Goal: Navigation & Orientation: Find specific page/section

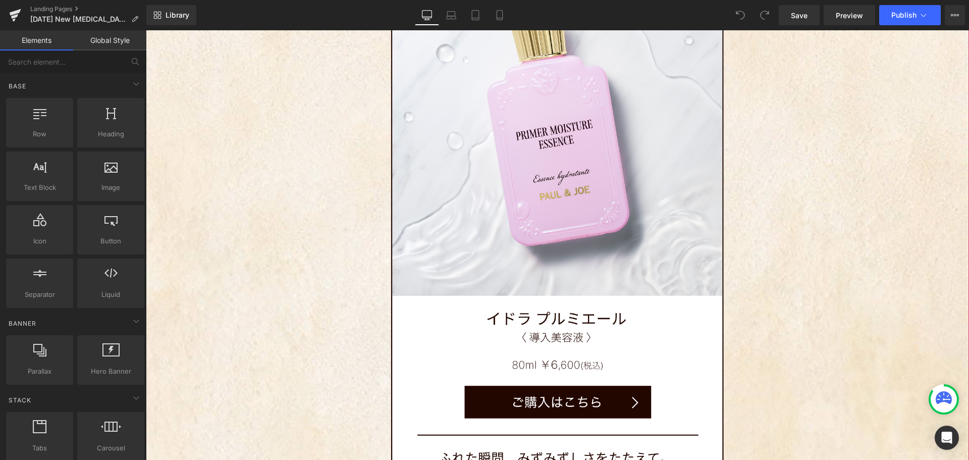
scroll to position [4238, 0]
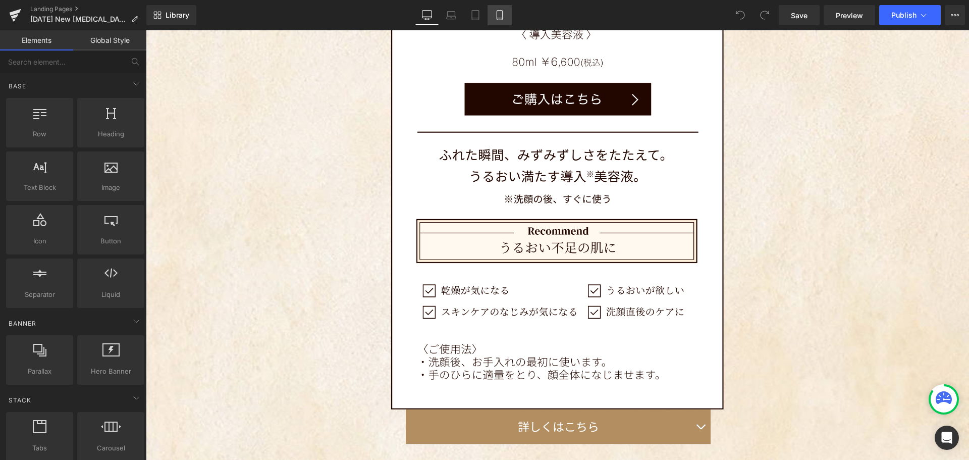
click at [502, 19] on icon at bounding box center [499, 15] width 10 height 10
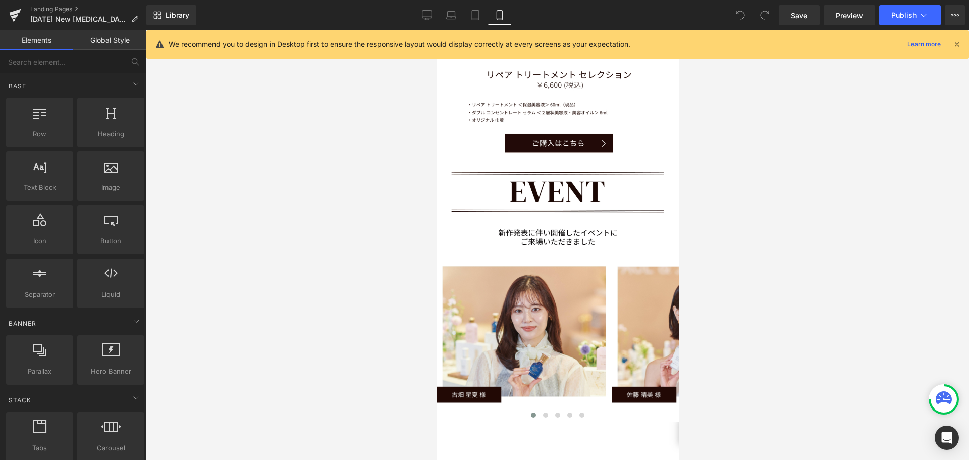
scroll to position [3936, 0]
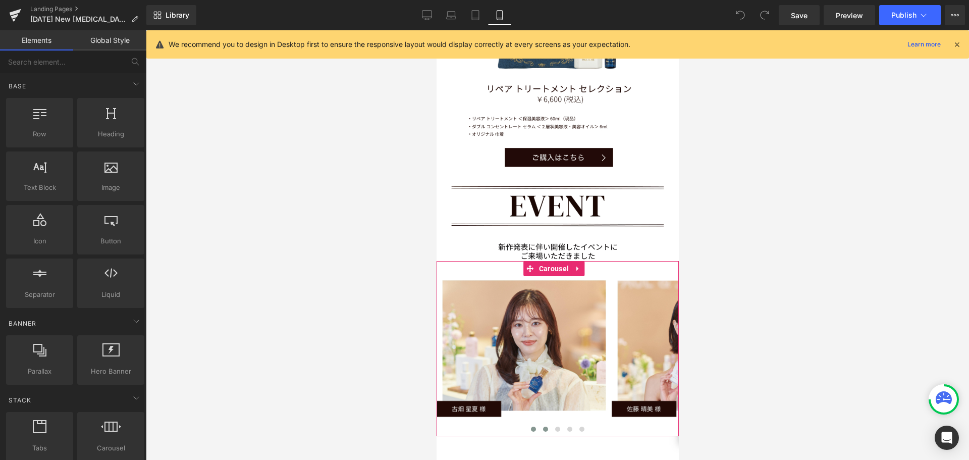
click at [543, 424] on button at bounding box center [545, 429] width 12 height 10
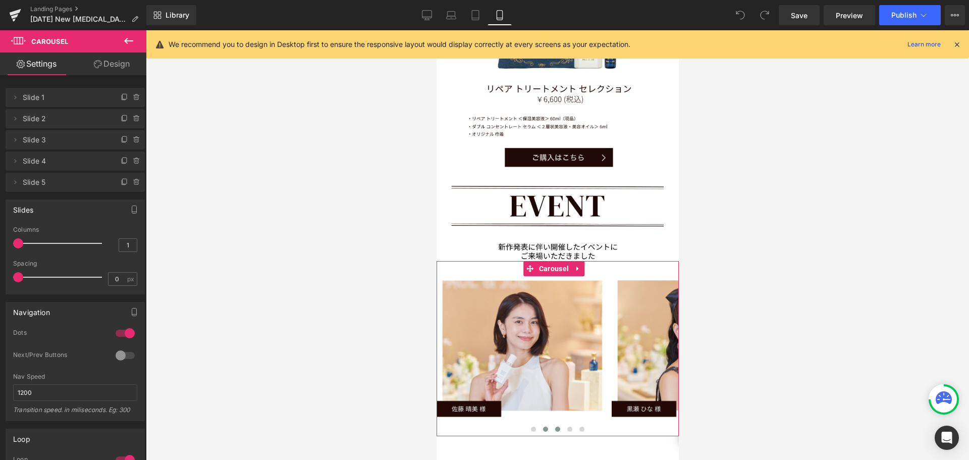
click at [551, 424] on button at bounding box center [557, 429] width 12 height 10
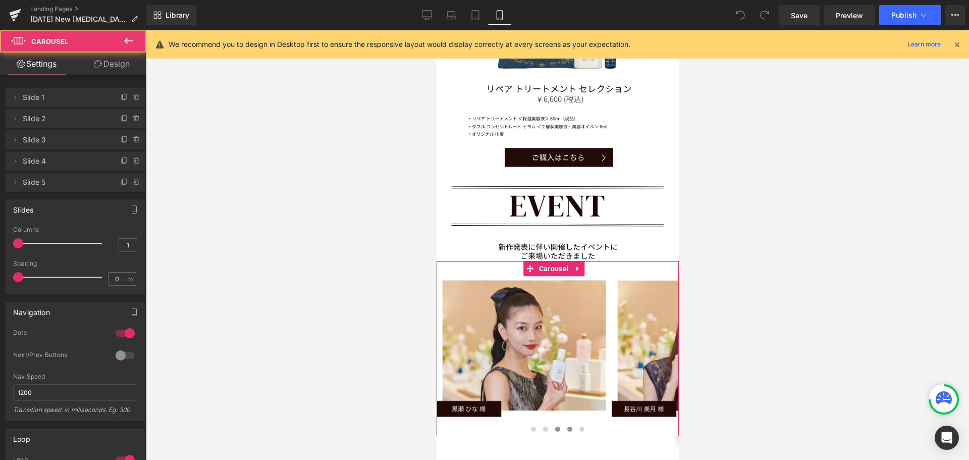
click at [567, 426] on span at bounding box center [569, 428] width 5 height 5
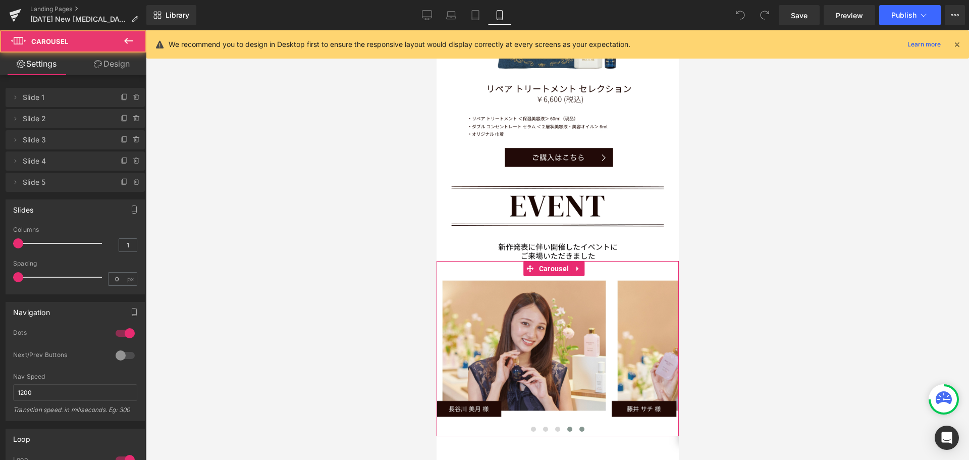
click at [579, 426] on span at bounding box center [581, 428] width 5 height 5
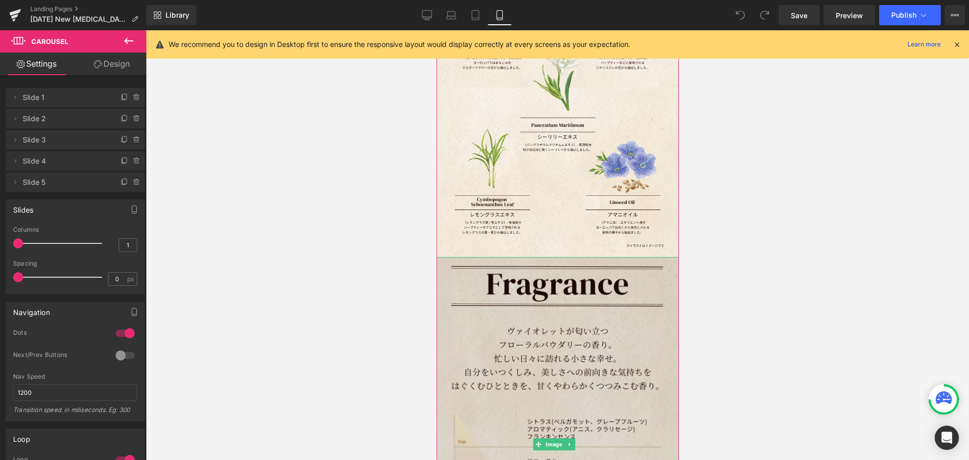
scroll to position [1161, 0]
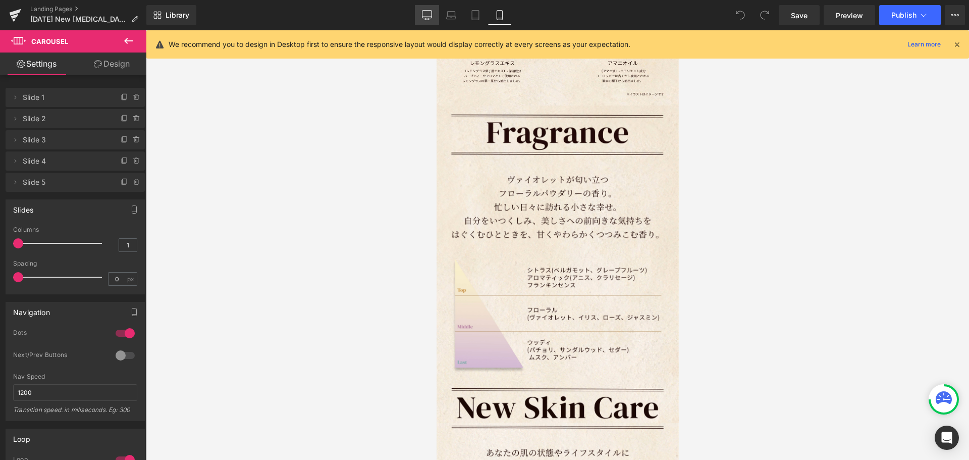
click at [424, 13] on icon at bounding box center [427, 15] width 10 height 10
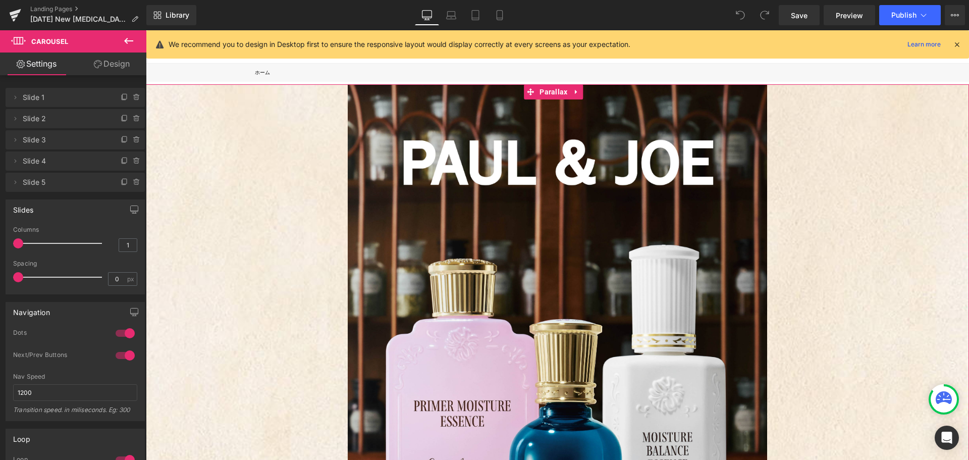
scroll to position [0, 0]
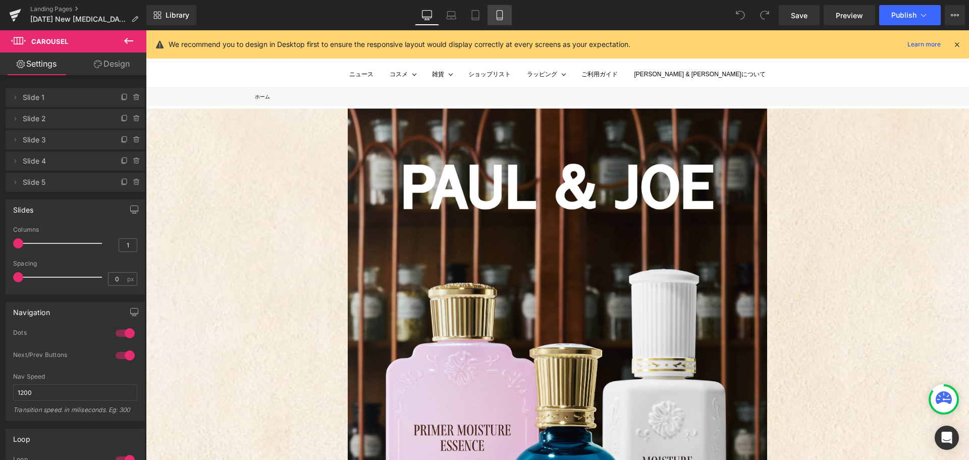
click at [504, 13] on icon at bounding box center [499, 15] width 10 height 10
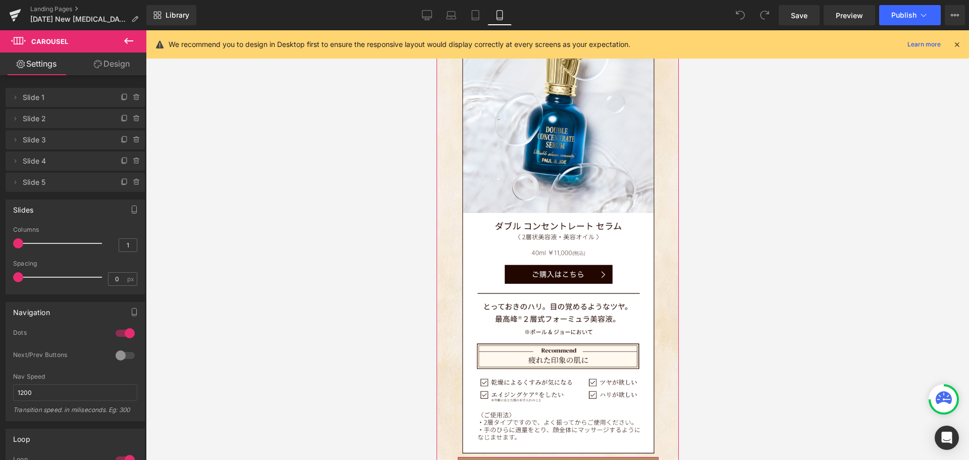
click at [643, 457] on button "button" at bounding box center [648, 469] width 20 height 25
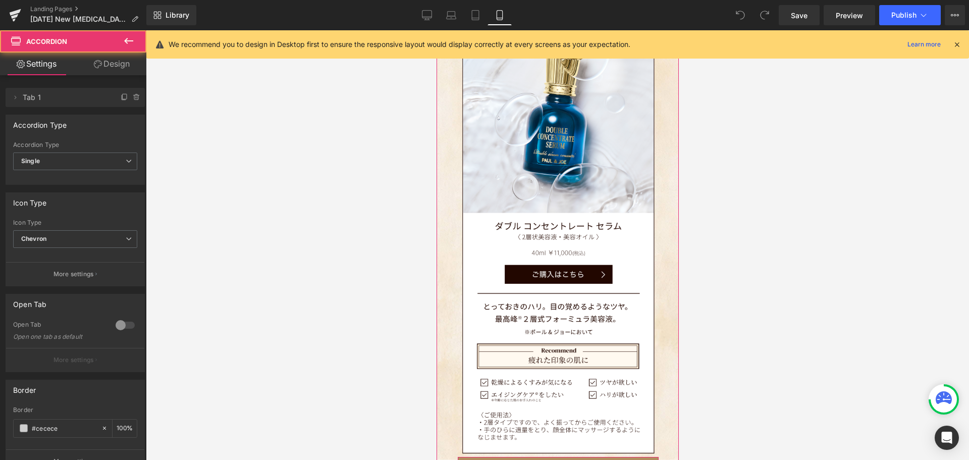
scroll to position [4902, 235]
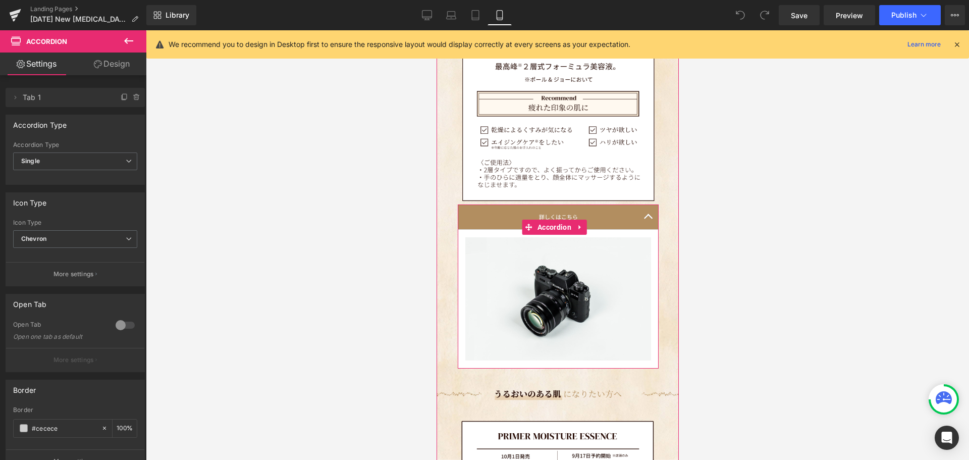
click at [642, 204] on button "button" at bounding box center [648, 216] width 20 height 25
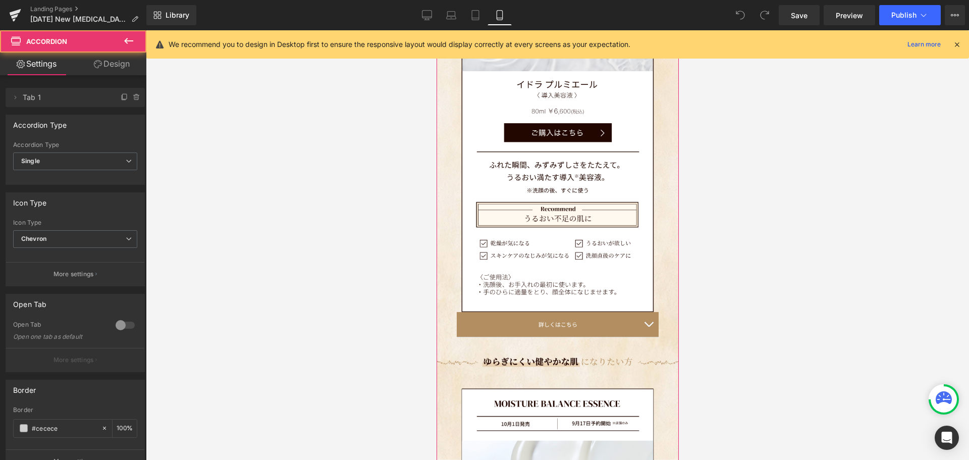
click at [638, 312] on button "button" at bounding box center [648, 324] width 20 height 25
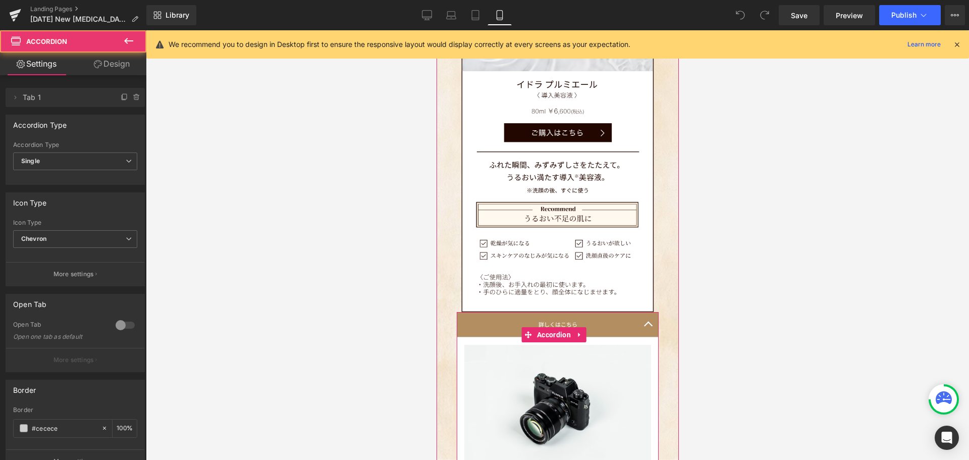
click at [648, 326] on span "button" at bounding box center [648, 326] width 0 height 0
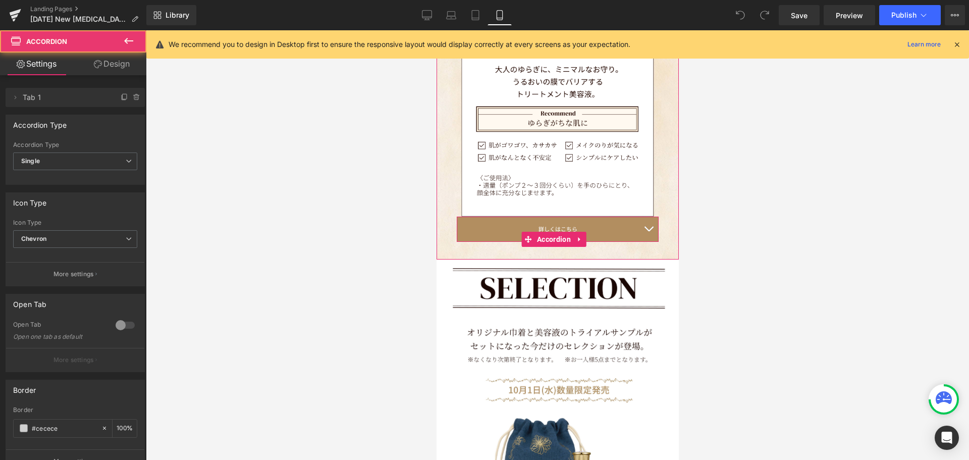
click at [643, 216] on button "button" at bounding box center [648, 228] width 20 height 25
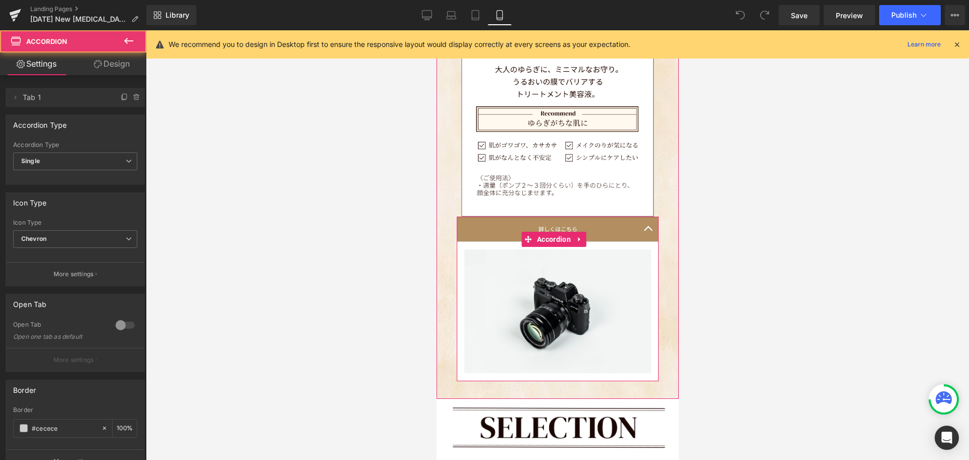
click at [643, 216] on button "button" at bounding box center [648, 228] width 20 height 25
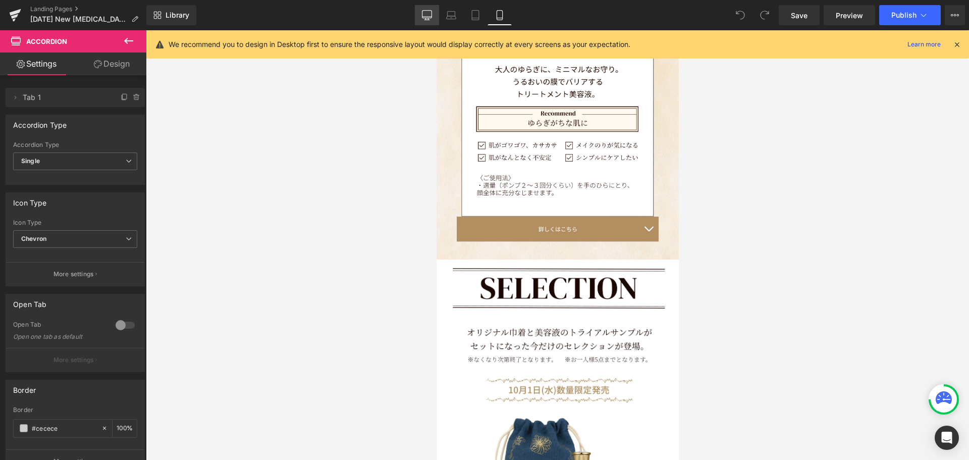
click at [428, 16] on icon at bounding box center [427, 15] width 10 height 10
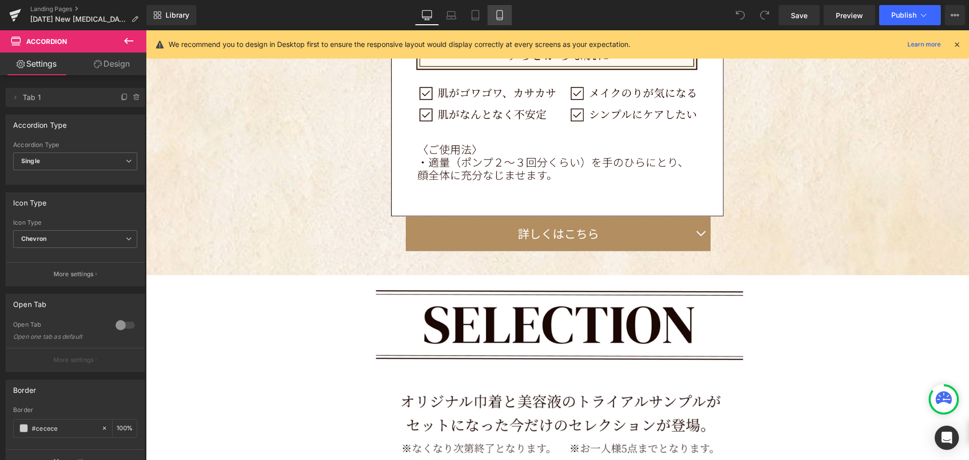
click at [501, 14] on icon at bounding box center [499, 15] width 10 height 10
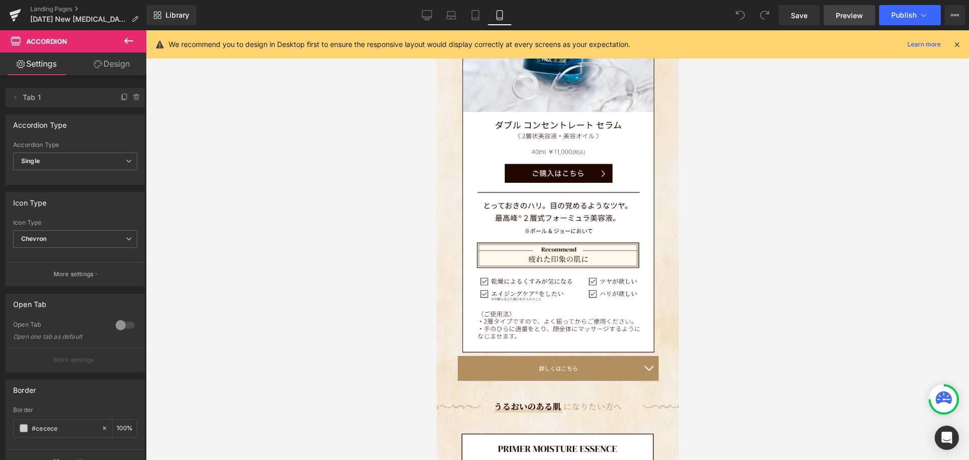
click at [852, 20] on span "Preview" at bounding box center [849, 15] width 27 height 11
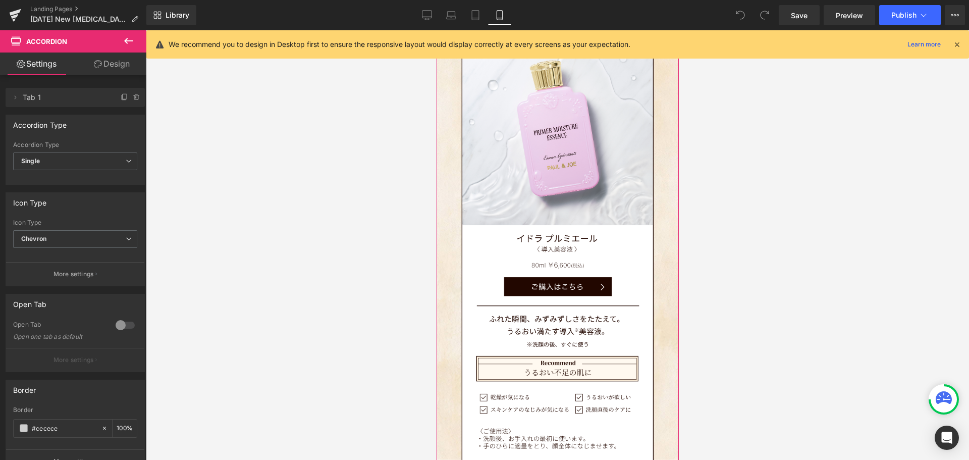
scroll to position [2321, 0]
